Goal: Task Accomplishment & Management: Manage account settings

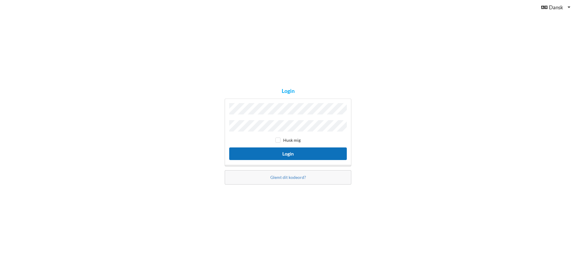
click at [289, 152] on button "Login" at bounding box center [288, 154] width 118 height 12
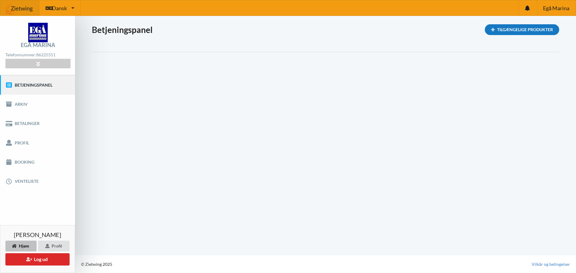
click at [524, 25] on div "Tilgængelige Produkter" at bounding box center [522, 29] width 74 height 11
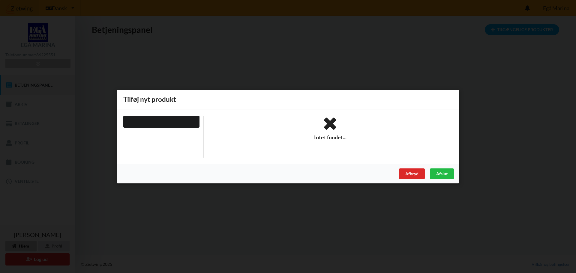
click at [369, 57] on div "Er du sikker på du vil logge ud? Nej Ja Vilkår og betingelser Brugerbetingelser…" at bounding box center [288, 136] width 576 height 273
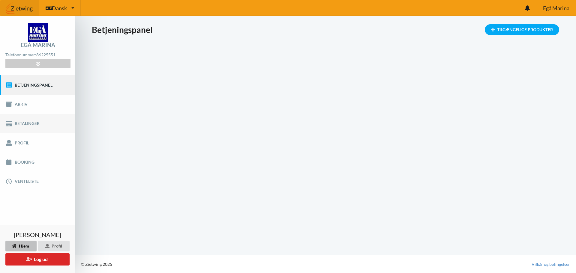
click at [27, 122] on link "Betalinger" at bounding box center [37, 123] width 75 height 19
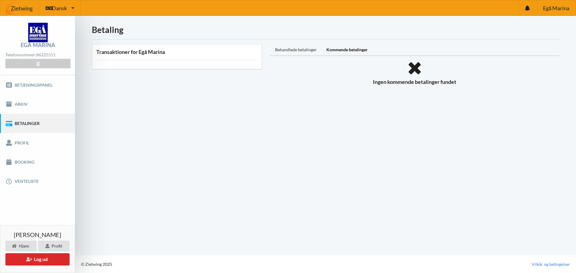
click at [306, 50] on div "Behandlede betalinger" at bounding box center [295, 50] width 51 height 12
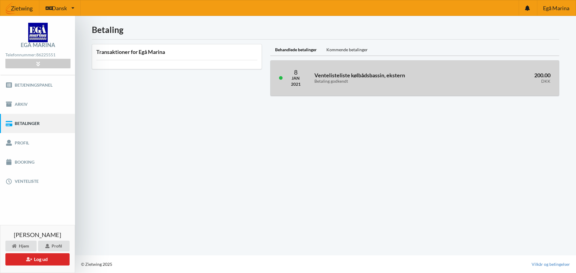
click at [329, 78] on h3 "Ventelisteliste kølbådsbassin, ekstern Betaling godkendt" at bounding box center [390, 78] width 151 height 12
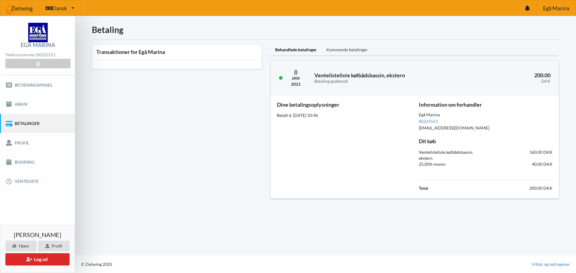
click at [351, 50] on div "Kommende betalinger" at bounding box center [347, 50] width 51 height 12
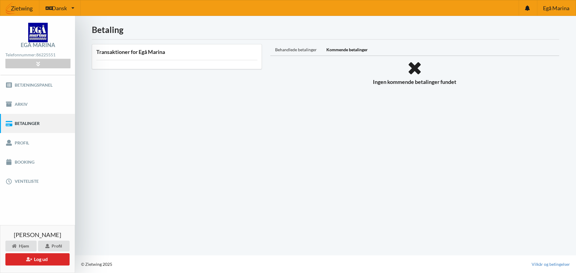
click at [295, 49] on div "Behandlede betalinger" at bounding box center [295, 50] width 51 height 12
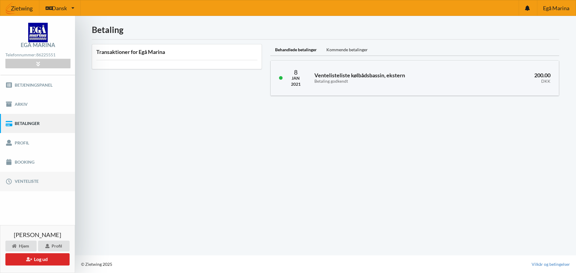
click at [25, 179] on link "Venteliste" at bounding box center [37, 181] width 75 height 19
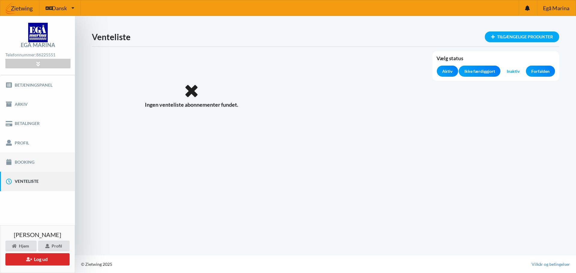
click at [22, 159] on link "Booking" at bounding box center [37, 162] width 75 height 19
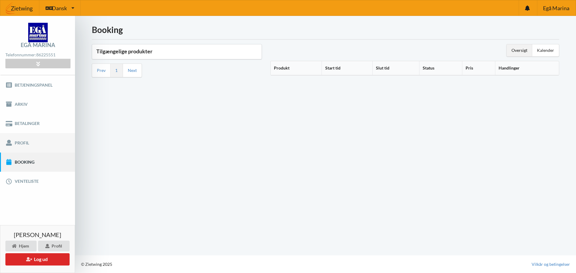
click at [23, 144] on link "Profil" at bounding box center [37, 142] width 75 height 19
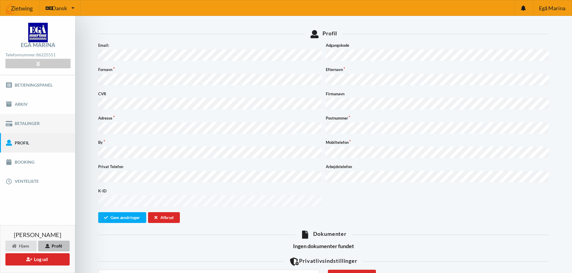
click at [22, 122] on link "Betalinger" at bounding box center [37, 123] width 75 height 19
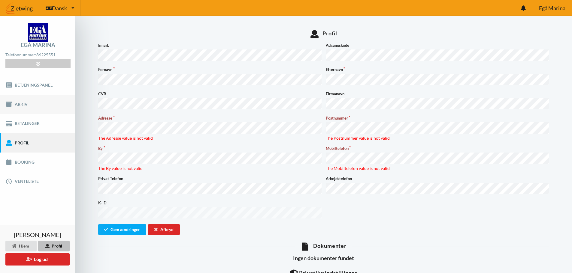
click at [25, 104] on link "Arkiv" at bounding box center [37, 104] width 75 height 19
click at [24, 84] on link "Betjeningspanel" at bounding box center [37, 84] width 75 height 19
click at [31, 82] on link "Betjeningspanel" at bounding box center [37, 84] width 75 height 19
click at [125, 225] on button "Gem ændringer" at bounding box center [122, 230] width 48 height 11
click at [128, 225] on button "Gem ændringer" at bounding box center [122, 230] width 48 height 11
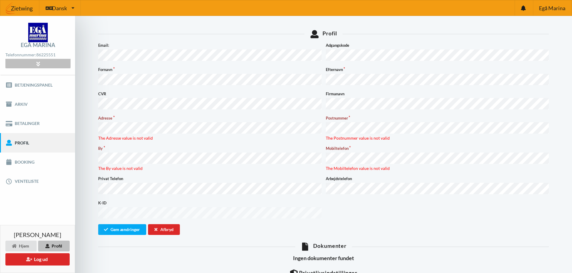
click at [36, 62] on icon at bounding box center [38, 63] width 7 height 5
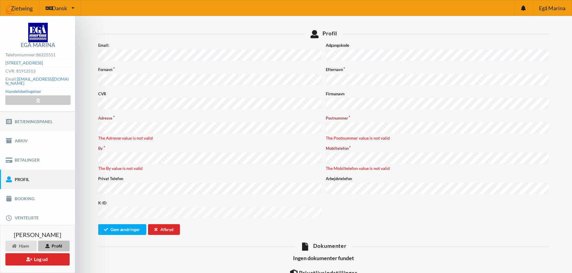
click at [38, 118] on link "Betjeningspanel" at bounding box center [37, 121] width 75 height 19
click at [26, 194] on link "Booking" at bounding box center [37, 198] width 75 height 19
click at [28, 212] on link "Venteliste" at bounding box center [37, 218] width 75 height 19
click at [174, 225] on div "Afbryd" at bounding box center [164, 230] width 32 height 11
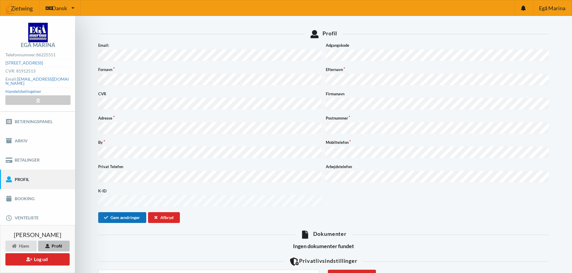
click at [127, 213] on button "Gem ændringer" at bounding box center [122, 218] width 48 height 11
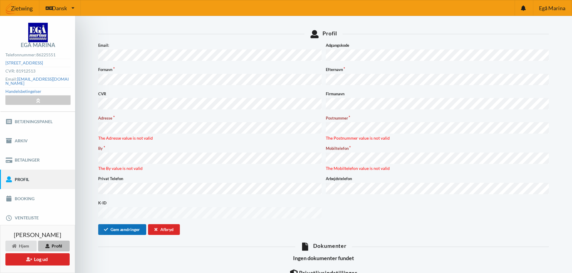
click at [134, 225] on button "Gem ændringer" at bounding box center [122, 230] width 48 height 11
click at [168, 225] on div "Afbryd" at bounding box center [164, 230] width 32 height 11
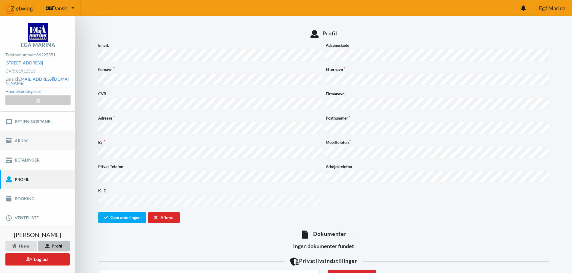
click at [20, 136] on link "Arkiv" at bounding box center [37, 140] width 75 height 19
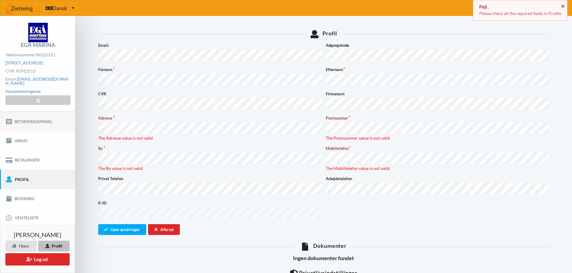
click at [29, 116] on link "Betjeningspanel" at bounding box center [37, 121] width 75 height 19
click at [131, 225] on button "Gem ændringer" at bounding box center [122, 230] width 48 height 11
click at [166, 225] on div "Afbryd" at bounding box center [164, 230] width 32 height 11
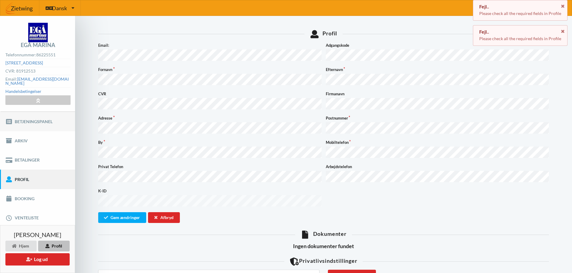
click at [41, 117] on link "Betjeningspanel" at bounding box center [37, 121] width 75 height 19
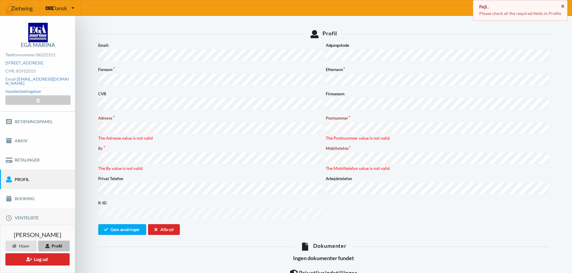
click at [23, 212] on link "Venteliste" at bounding box center [37, 218] width 75 height 19
click at [60, 246] on div "Profil" at bounding box center [54, 246] width 32 height 11
click at [23, 244] on div "Hjem" at bounding box center [20, 246] width 31 height 11
click at [46, 261] on button "Log ud" at bounding box center [37, 260] width 64 height 12
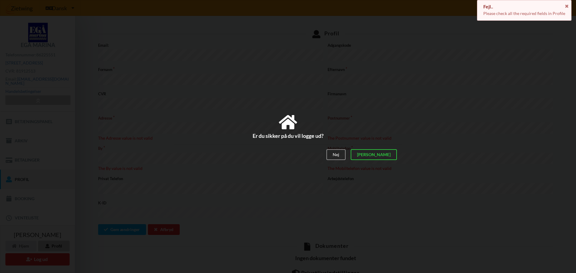
click at [400, 157] on div "Nej Ja" at bounding box center [288, 155] width 228 height 20
click at [391, 156] on div "[PERSON_NAME]" at bounding box center [374, 154] width 46 height 11
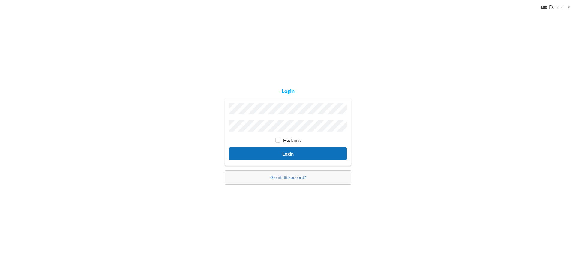
click at [291, 154] on button "Login" at bounding box center [288, 154] width 118 height 12
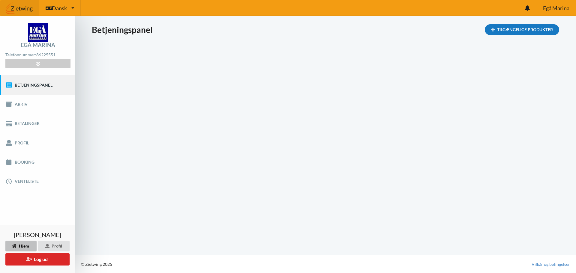
click at [525, 29] on div "Tilgængelige Produkter" at bounding box center [522, 29] width 74 height 11
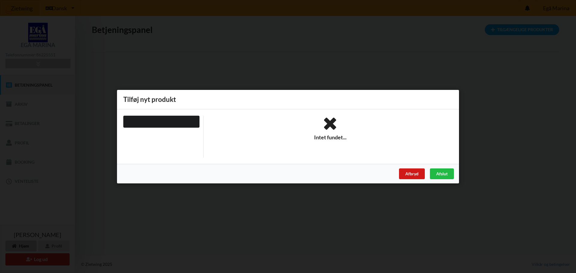
click at [413, 173] on div "Afbryd" at bounding box center [412, 173] width 26 height 11
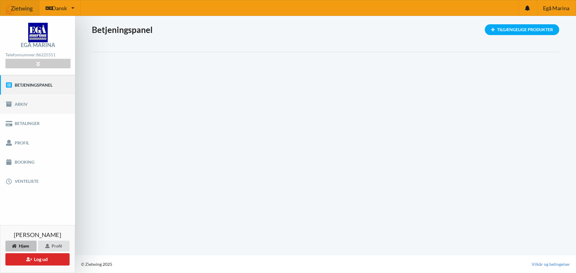
click at [22, 105] on link "Arkiv" at bounding box center [37, 104] width 75 height 19
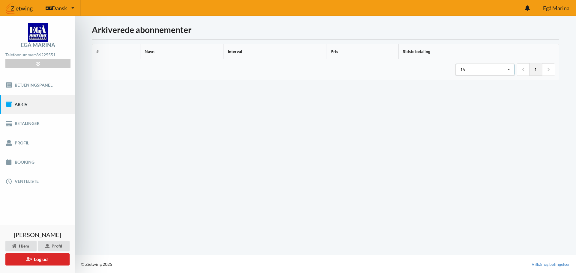
click at [511, 69] on icon at bounding box center [509, 69] width 9 height 11
click at [463, 89] on div "25" at bounding box center [485, 91] width 58 height 11
click at [509, 69] on icon at bounding box center [509, 69] width 9 height 11
click at [466, 102] on div "50" at bounding box center [485, 102] width 58 height 11
click at [417, 51] on th "Sidste betaling" at bounding box center [479, 51] width 161 height 15
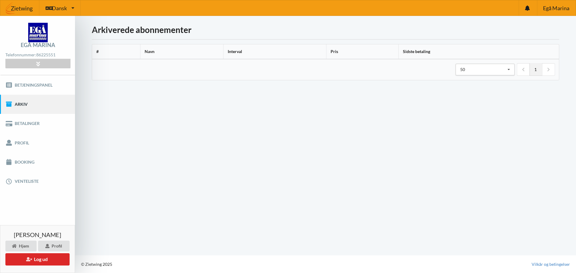
drag, startPoint x: 522, startPoint y: 69, endPoint x: 530, endPoint y: 68, distance: 7.9
click at [522, 68] on icon at bounding box center [523, 70] width 3 height 4
click at [553, 70] on link at bounding box center [548, 69] width 13 height 13
click at [26, 124] on link "Betalinger" at bounding box center [37, 123] width 75 height 19
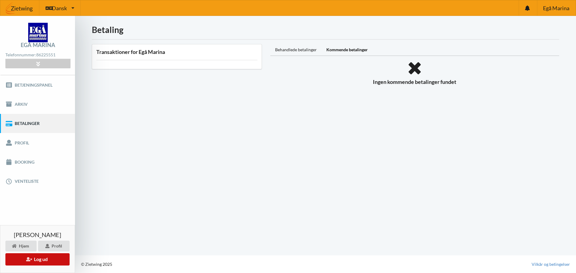
click at [39, 258] on button "Log ud" at bounding box center [37, 260] width 64 height 12
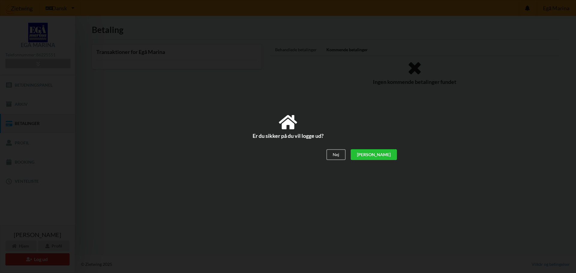
click at [391, 153] on div "[PERSON_NAME]" at bounding box center [374, 154] width 46 height 11
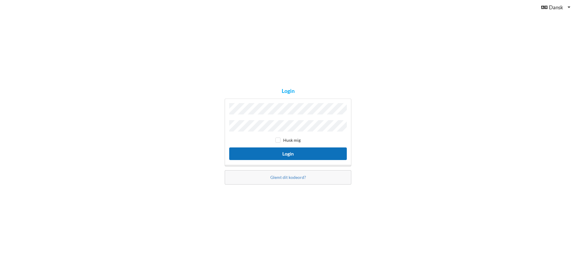
click at [286, 153] on button "Login" at bounding box center [288, 154] width 118 height 12
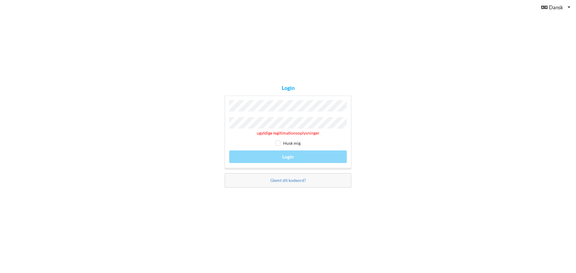
click at [286, 156] on div "ugyldige legitimationsoplysninger Husk mig Login" at bounding box center [288, 133] width 127 height 74
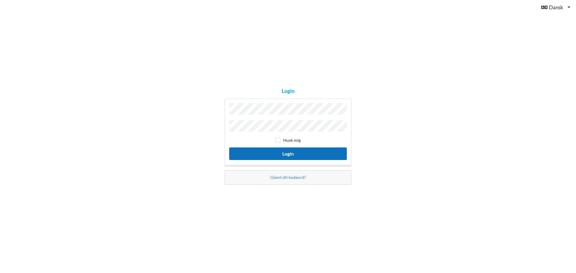
click at [289, 152] on button "Login" at bounding box center [288, 154] width 118 height 12
